Goal: Find contact information: Find contact information

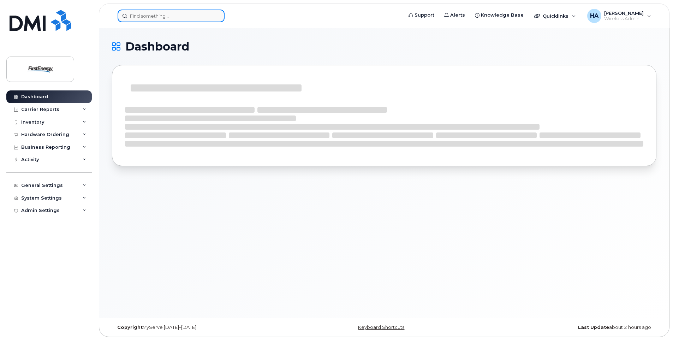
click at [184, 17] on input at bounding box center [171, 16] width 107 height 13
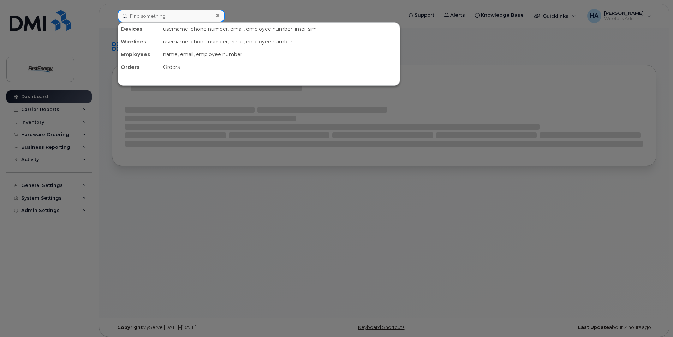
paste input "Lukasik"
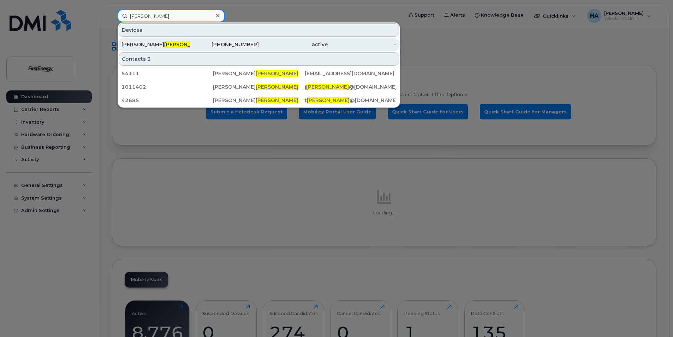
type input "Lukasik"
click at [164, 43] on span "LUKASIK" at bounding box center [185, 44] width 43 height 6
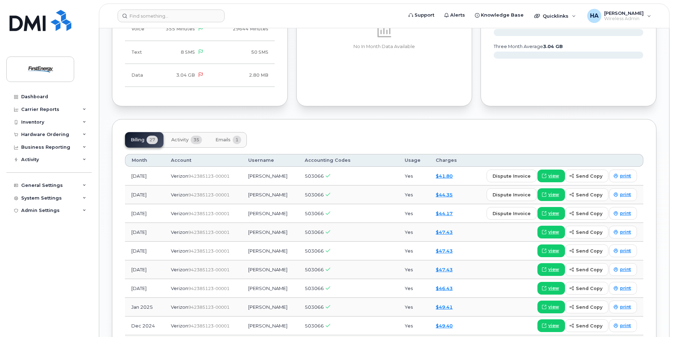
scroll to position [600, 0]
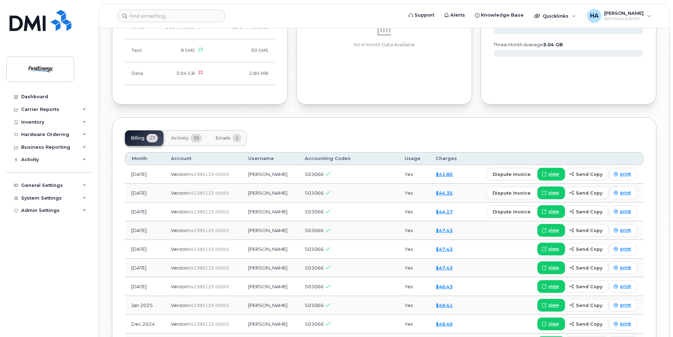
click at [191, 137] on button "Activity 35" at bounding box center [187, 138] width 42 height 16
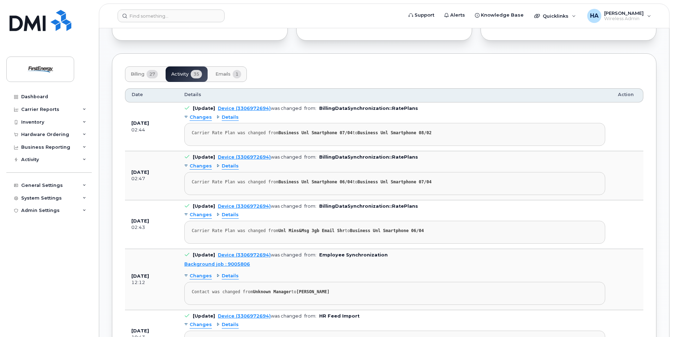
scroll to position [671, 0]
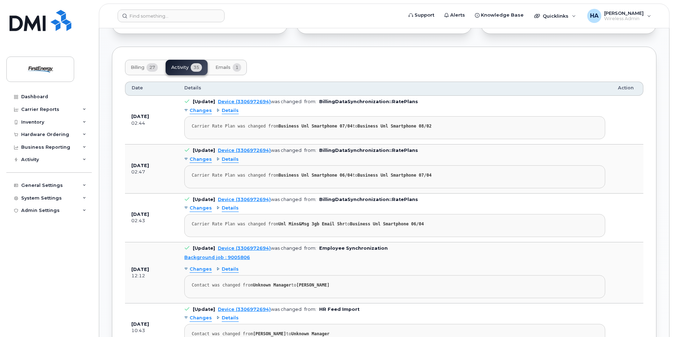
click at [224, 65] on span "Emails" at bounding box center [222, 68] width 15 height 6
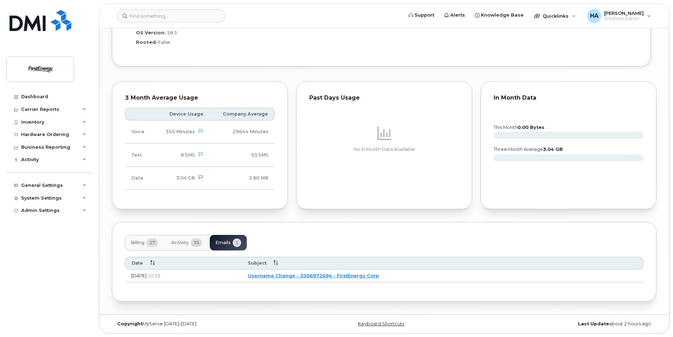
scroll to position [496, 0]
click at [139, 235] on button "Billing 27" at bounding box center [144, 243] width 38 height 16
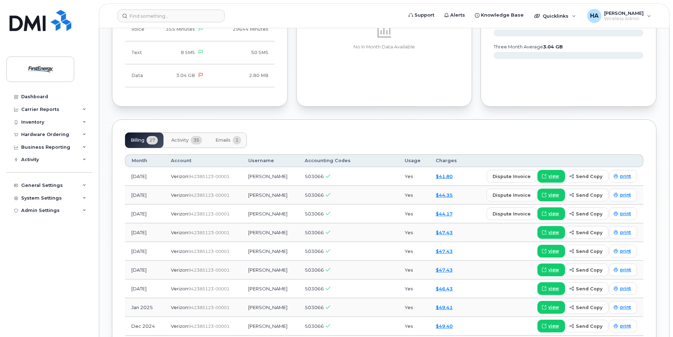
scroll to position [601, 0]
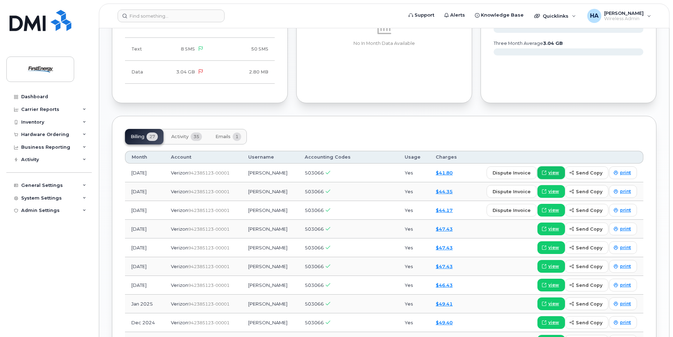
click at [556, 170] on span "view" at bounding box center [553, 172] width 11 height 6
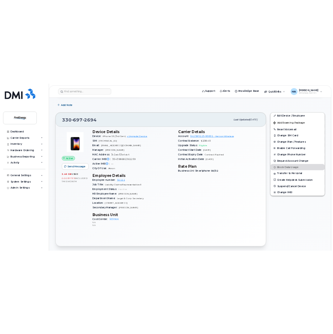
scroll to position [107, 0]
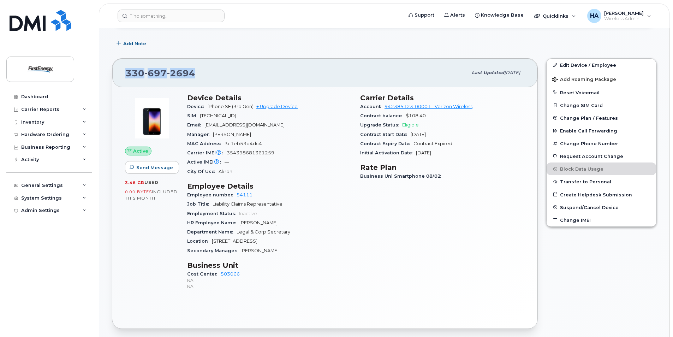
drag, startPoint x: 181, startPoint y: 78, endPoint x: 126, endPoint y: 74, distance: 55.6
click at [126, 74] on div "[PHONE_NUMBER]" at bounding box center [296, 72] width 342 height 15
copy span "[PHONE_NUMBER]"
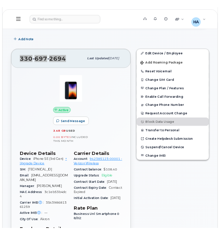
scroll to position [106, 0]
